Goal: Find specific page/section: Find specific page/section

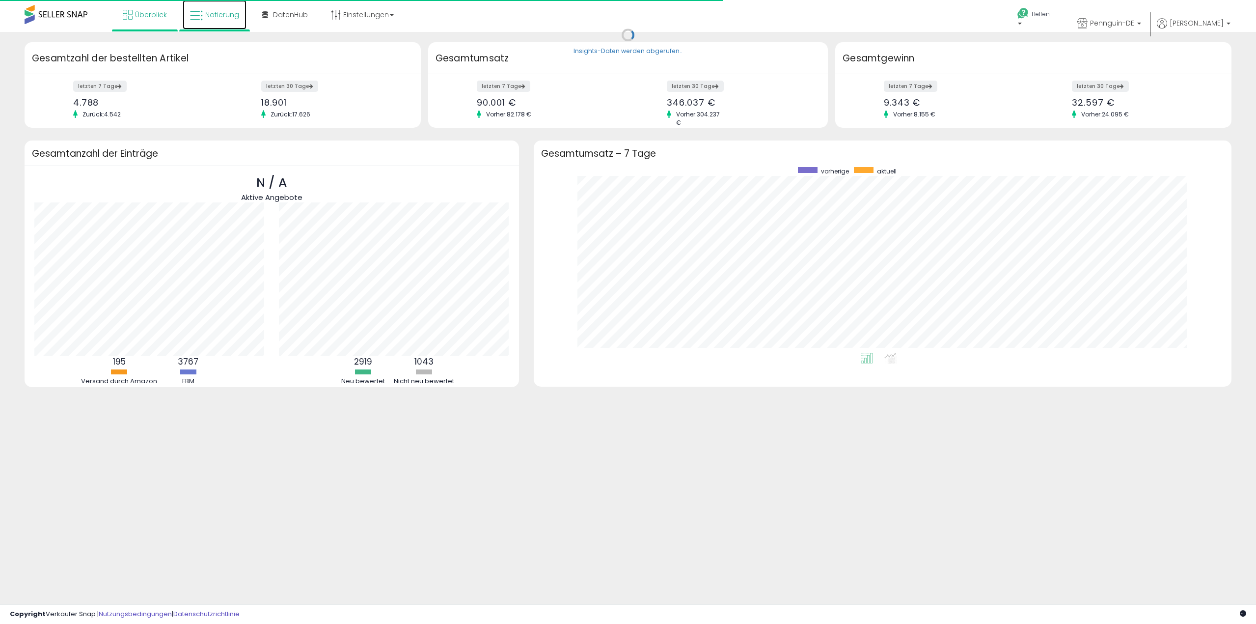
click at [194, 14] on icon at bounding box center [196, 15] width 13 height 13
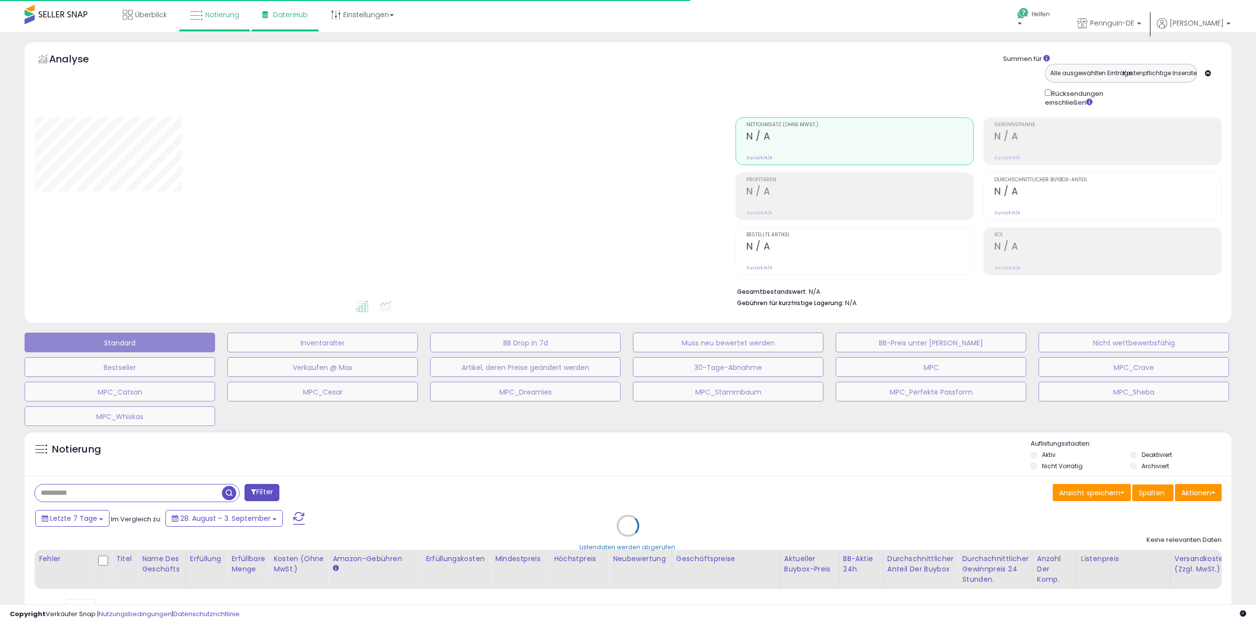
type input "**********"
